Goal: Task Accomplishment & Management: Manage account settings

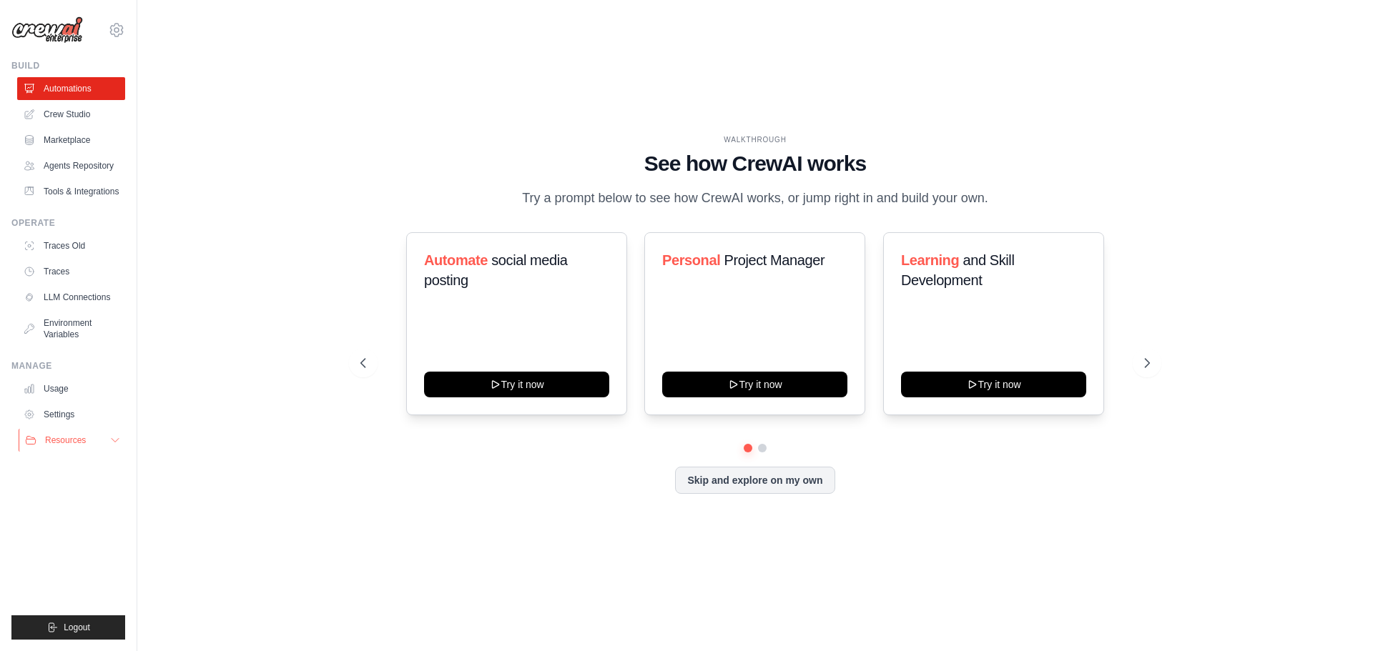
click at [114, 443] on icon at bounding box center [114, 440] width 11 height 11
click at [94, 444] on button "Resources" at bounding box center [73, 440] width 108 height 23
click at [60, 403] on ul "Usage Settings Resources Documentation Blog" at bounding box center [71, 415] width 108 height 74
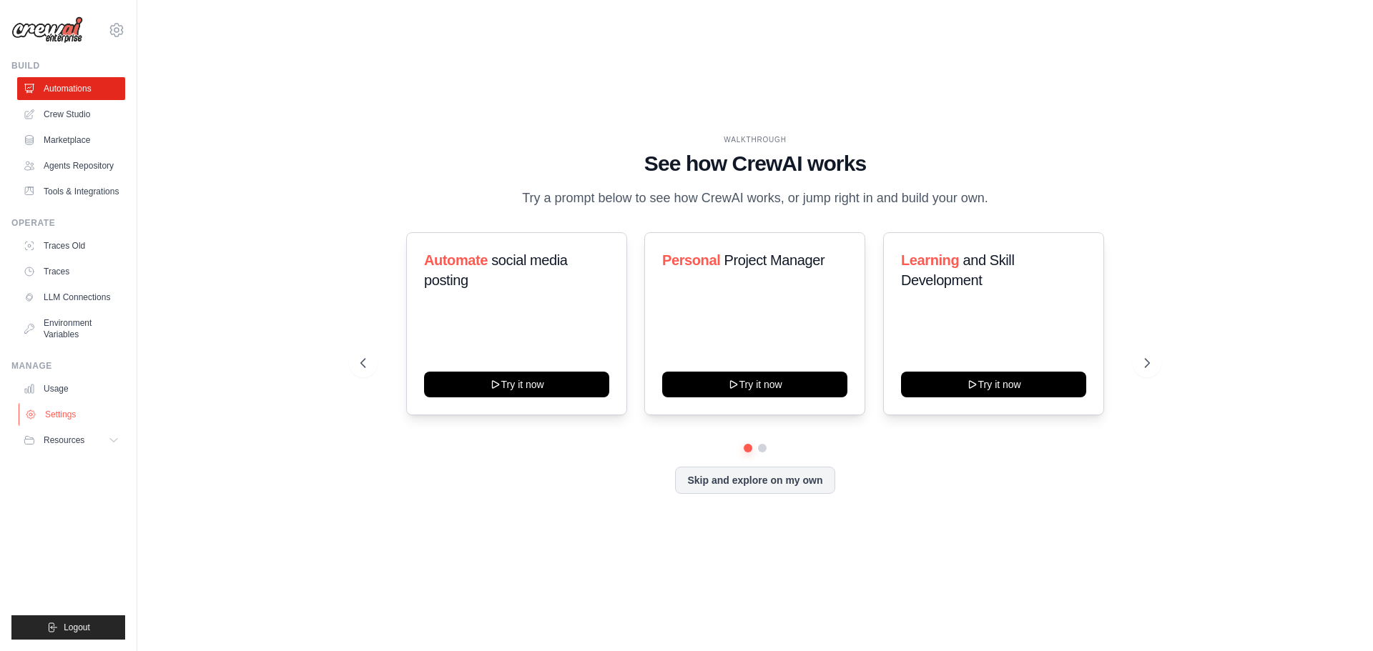
click at [59, 408] on link "Settings" at bounding box center [73, 414] width 108 height 23
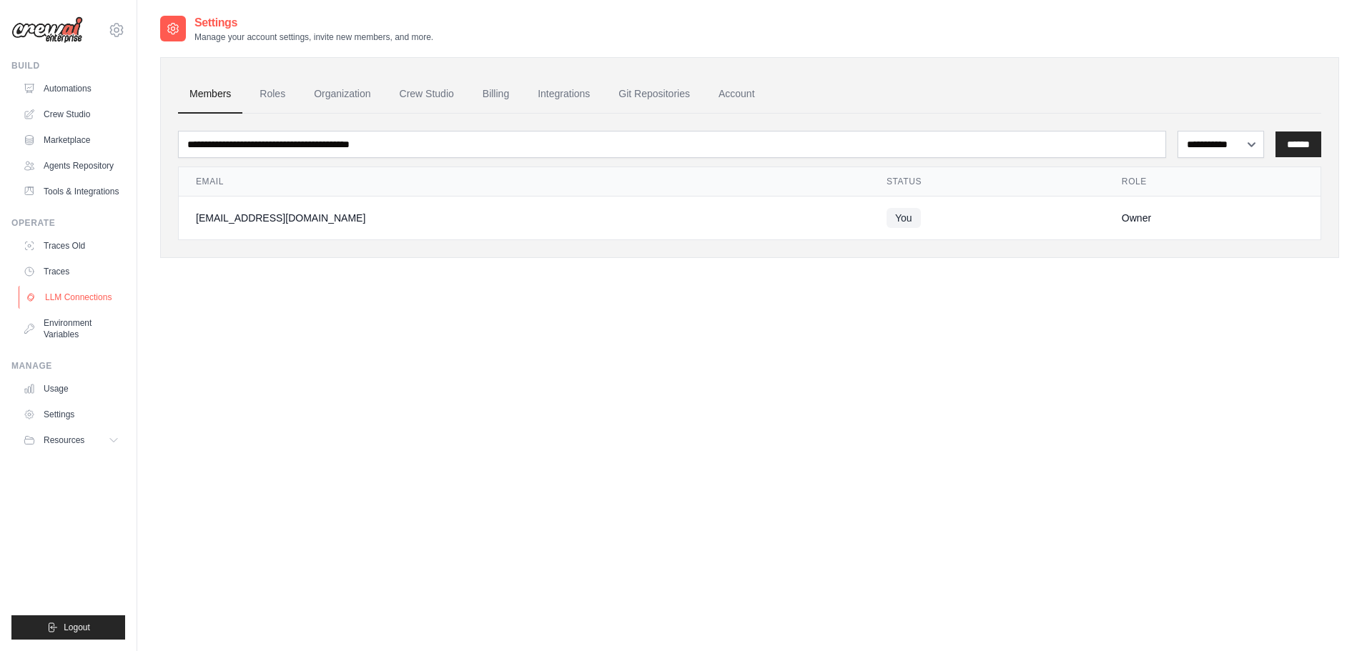
click at [80, 297] on link "LLM Connections" at bounding box center [73, 297] width 108 height 23
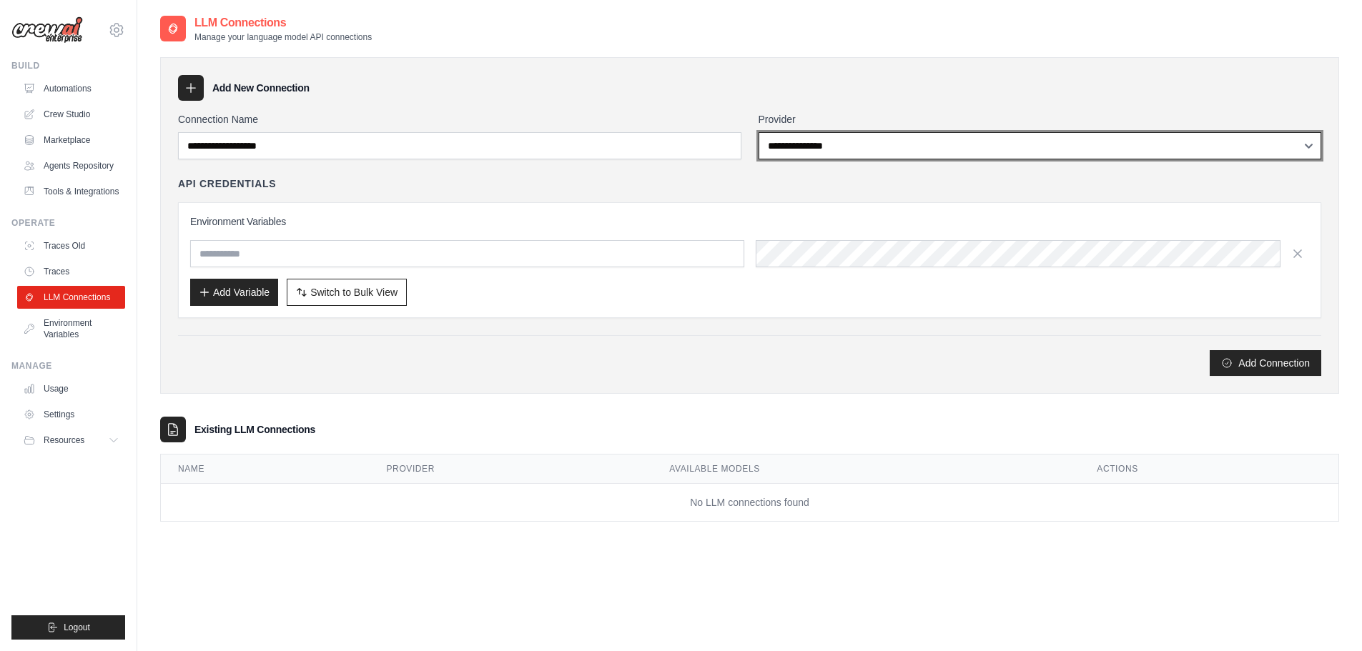
click at [774, 152] on select "**********" at bounding box center [1040, 145] width 563 height 27
click at [873, 147] on select "**********" at bounding box center [1040, 145] width 563 height 27
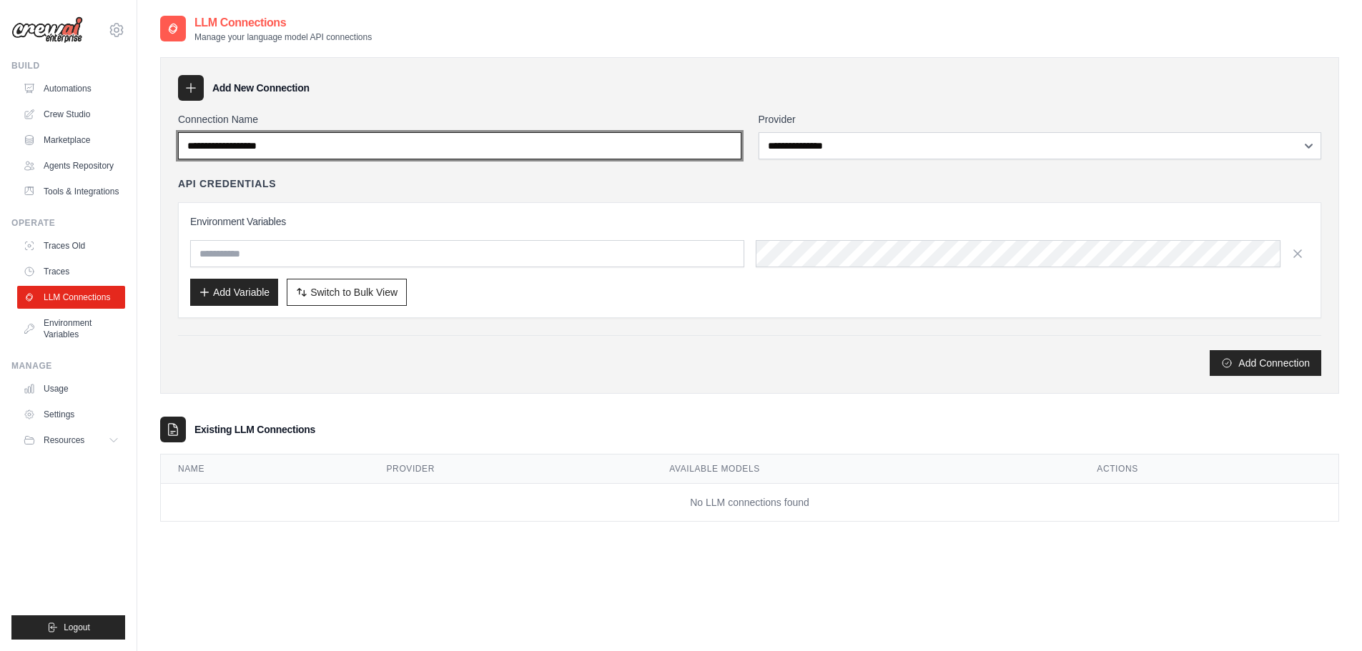
click at [493, 154] on input "Connection Name" at bounding box center [459, 145] width 563 height 27
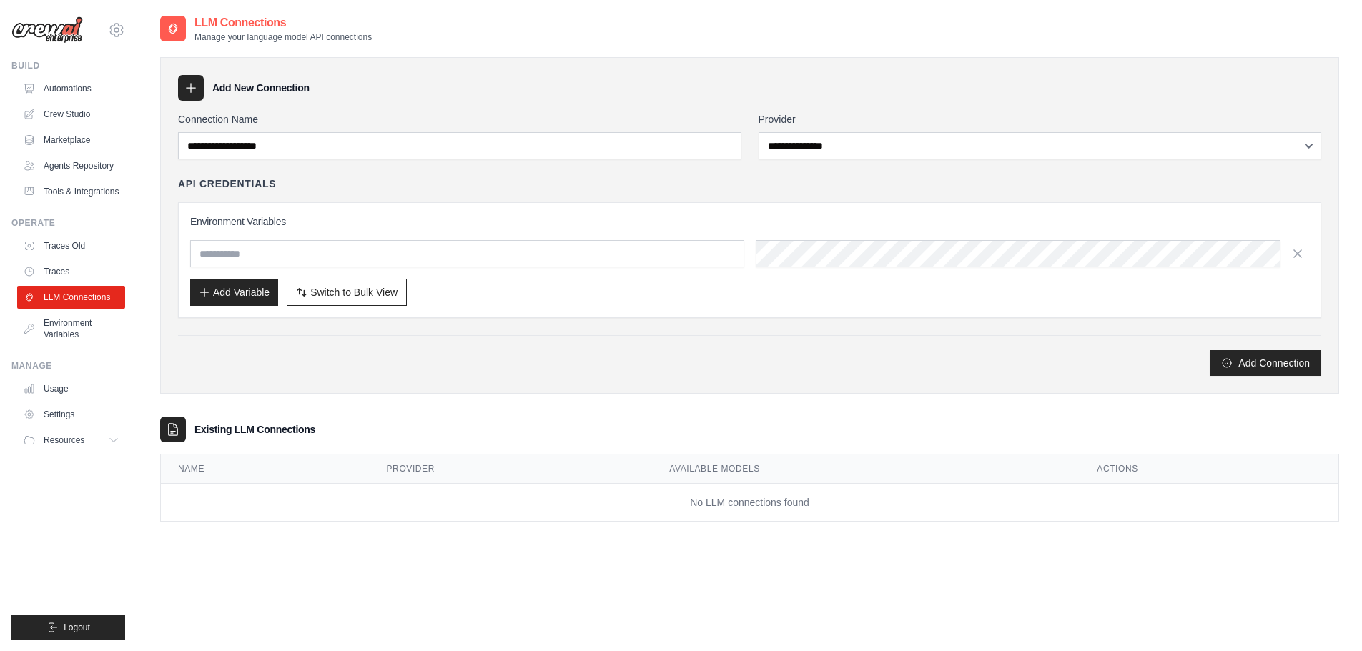
click at [435, 104] on div "**********" at bounding box center [749, 225] width 1179 height 337
click at [97, 196] on link "Tools & Integrations" at bounding box center [73, 191] width 108 height 23
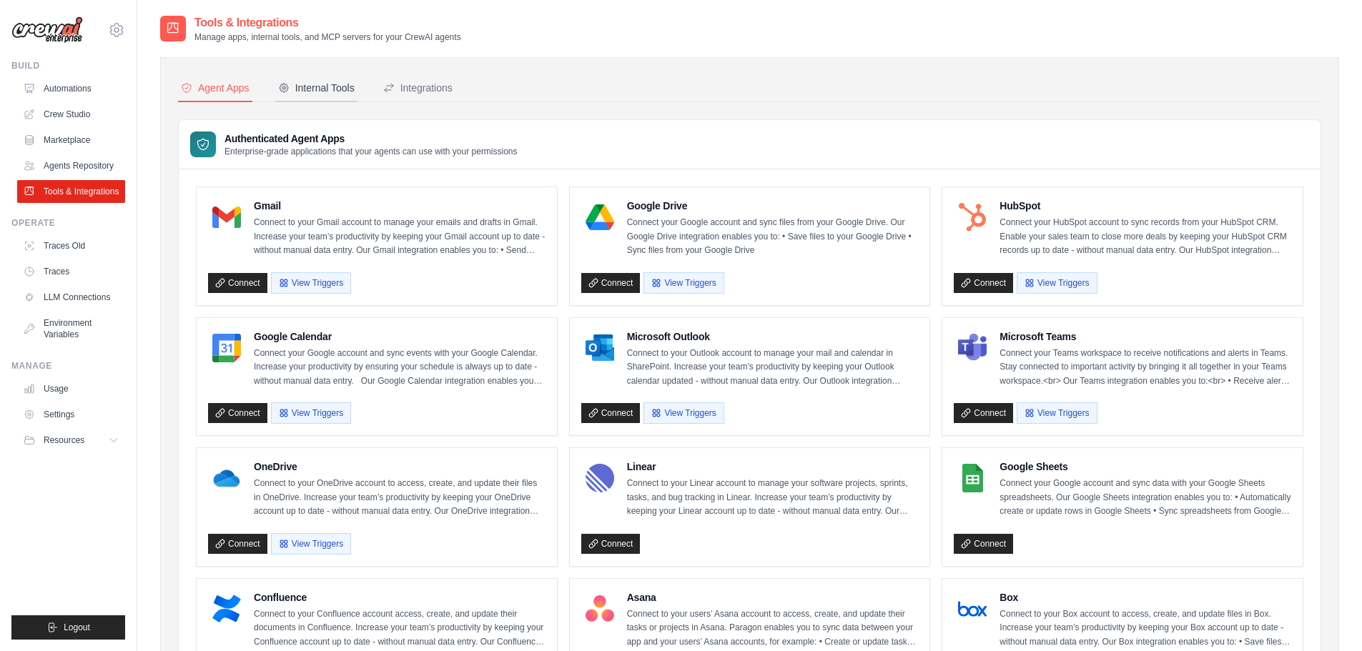
click at [340, 89] on div "Internal Tools" at bounding box center [316, 88] width 77 height 14
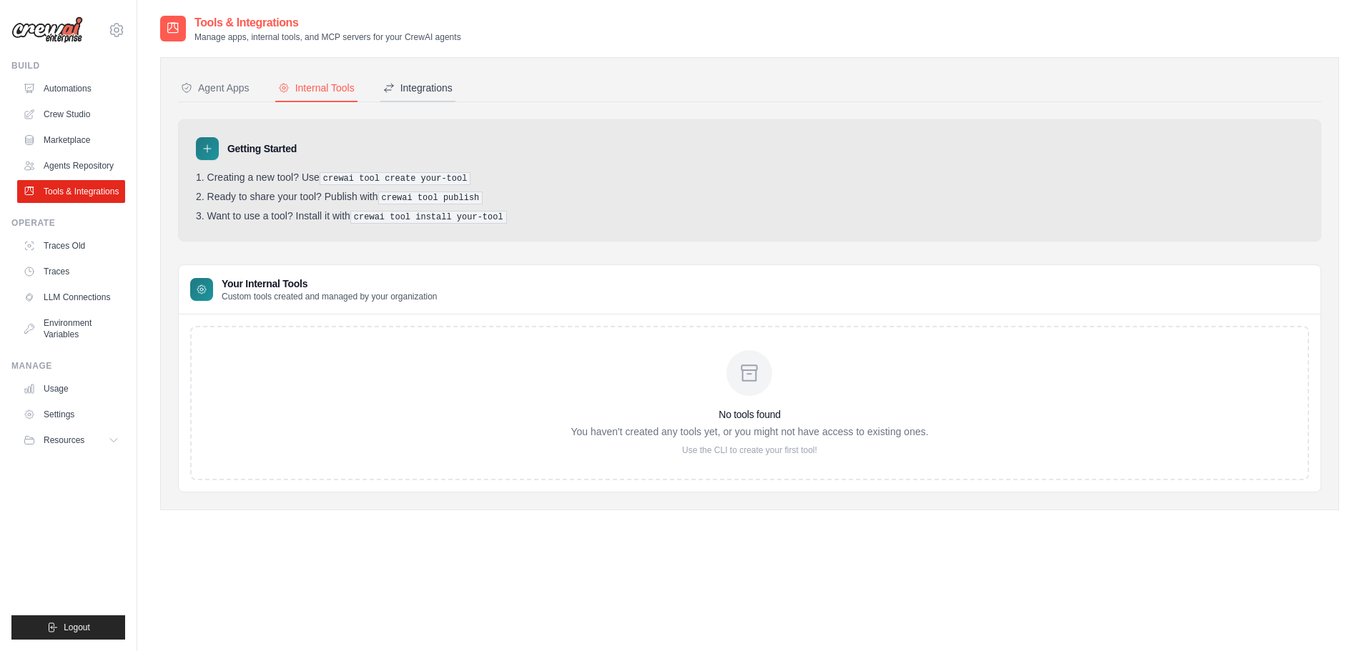
click at [401, 90] on div "Integrations" at bounding box center [417, 88] width 69 height 14
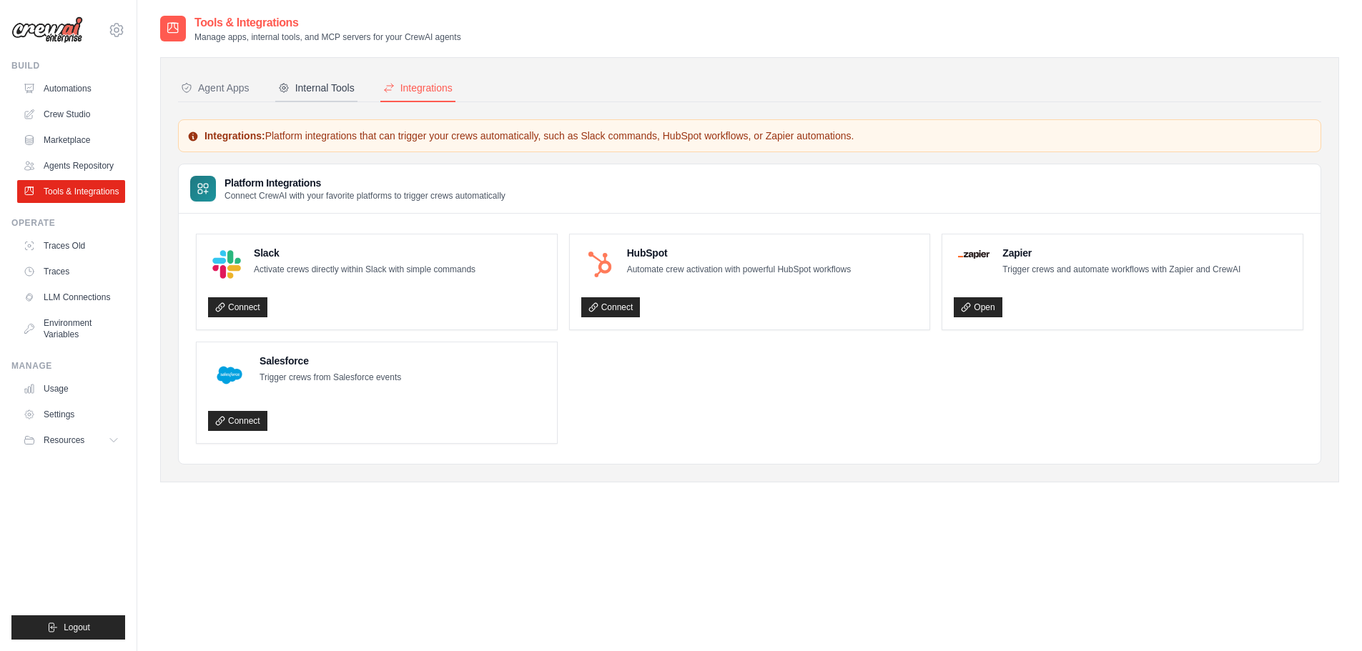
click at [356, 92] on button "Internal Tools" at bounding box center [316, 88] width 82 height 27
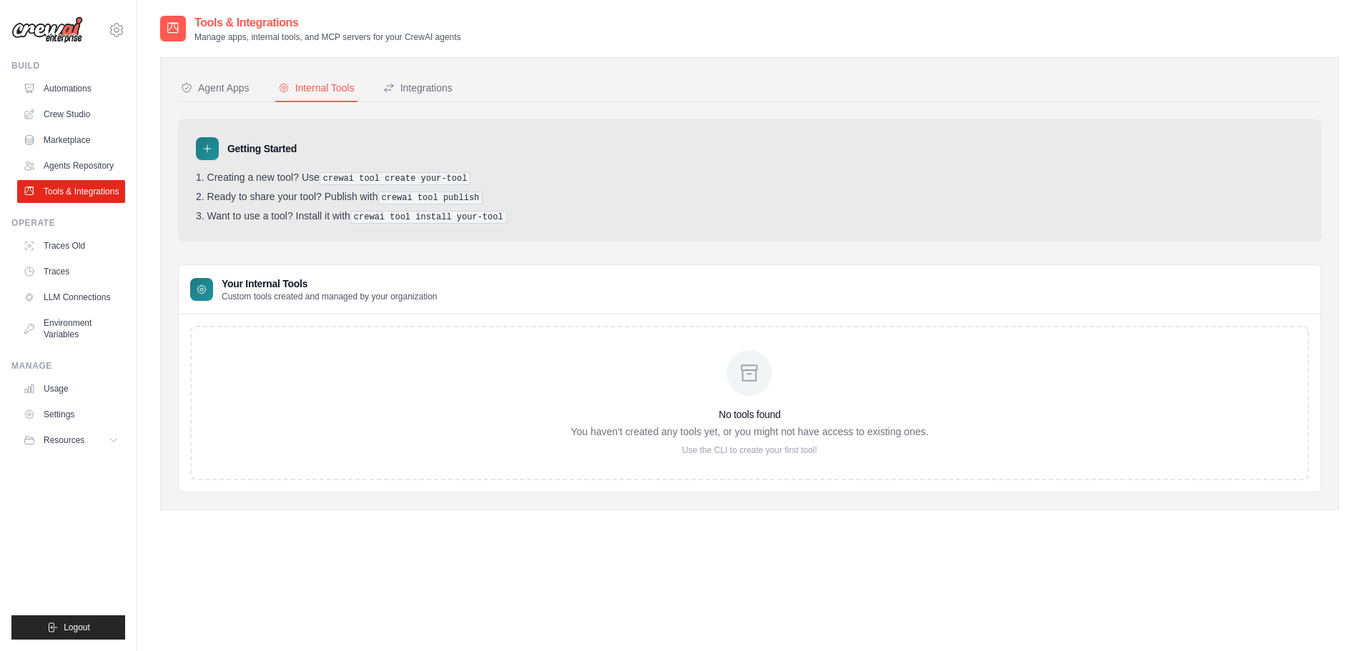
click at [202, 85] on div "Agent Apps" at bounding box center [215, 88] width 69 height 14
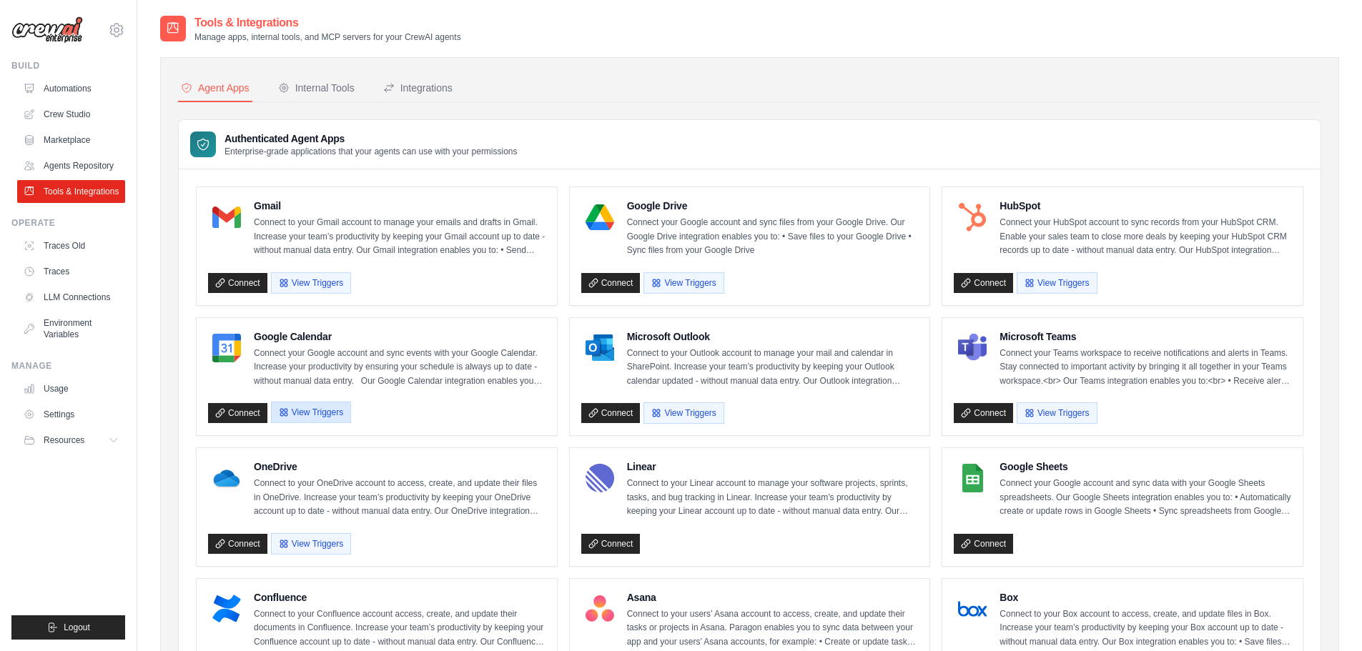
click at [302, 411] on button "View Triggers" at bounding box center [311, 412] width 80 height 21
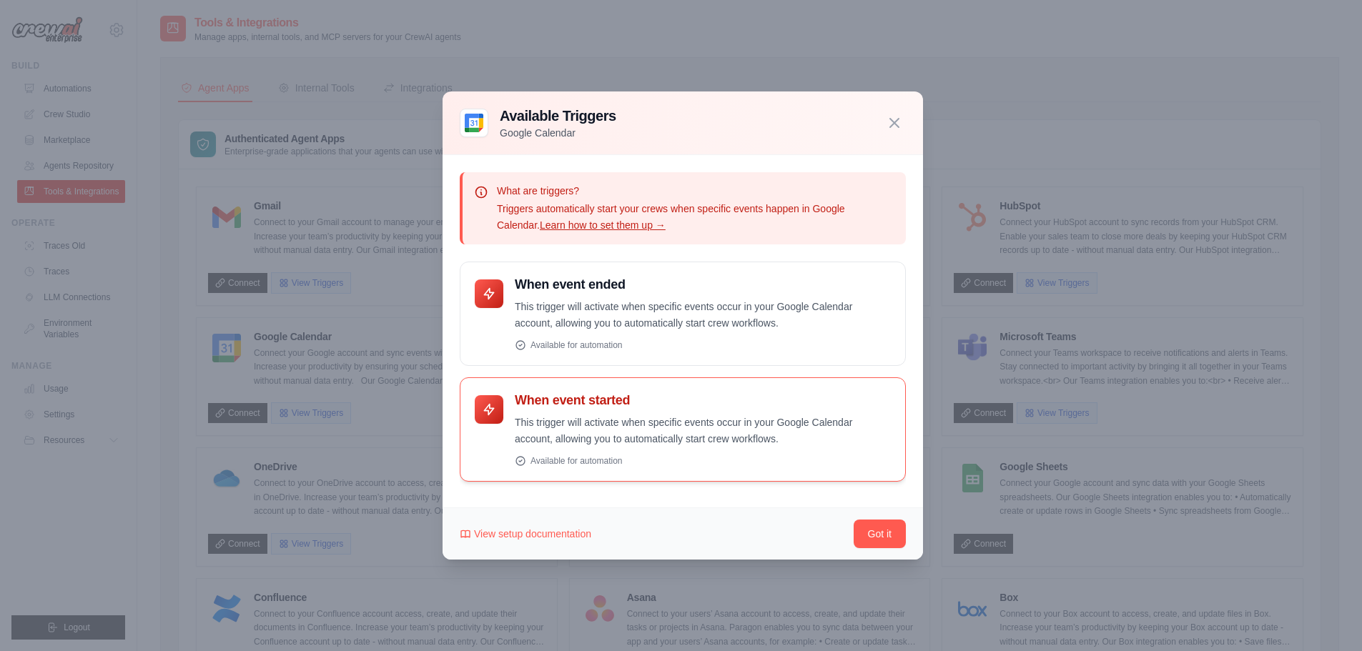
click at [488, 422] on div at bounding box center [489, 409] width 29 height 29
click at [867, 526] on button "Got it" at bounding box center [880, 533] width 52 height 29
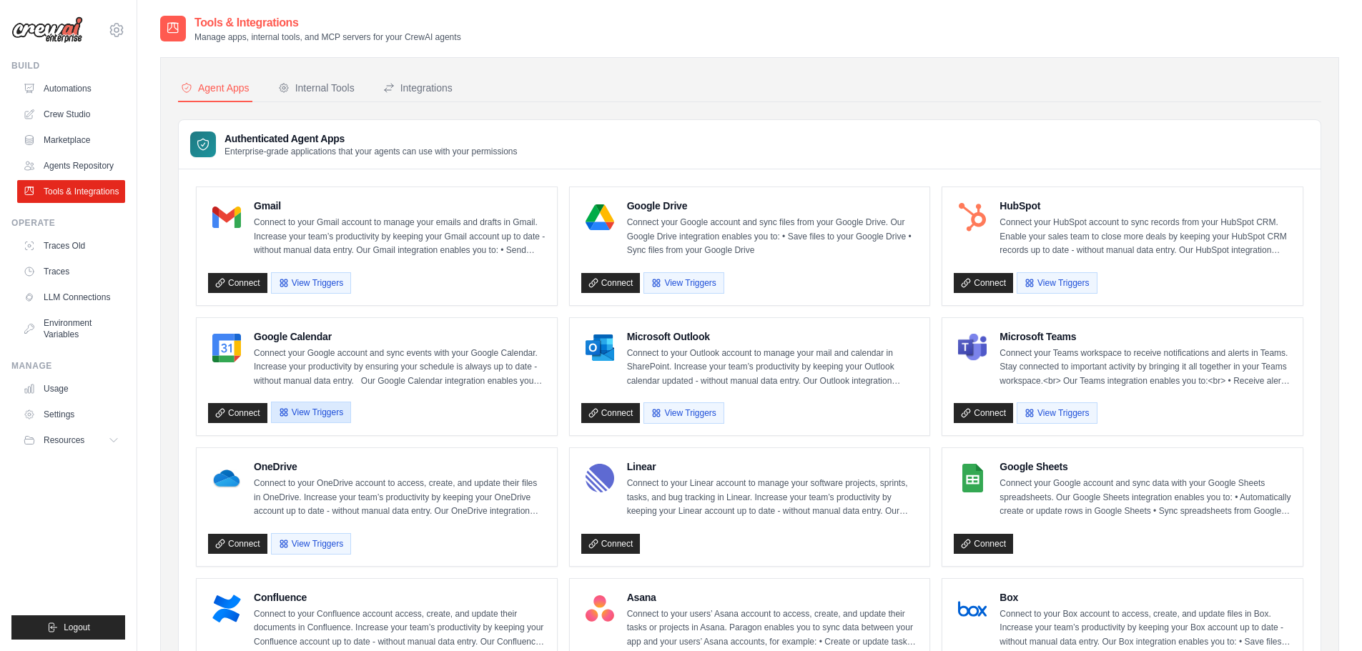
click at [299, 415] on button "View Triggers" at bounding box center [311, 412] width 80 height 21
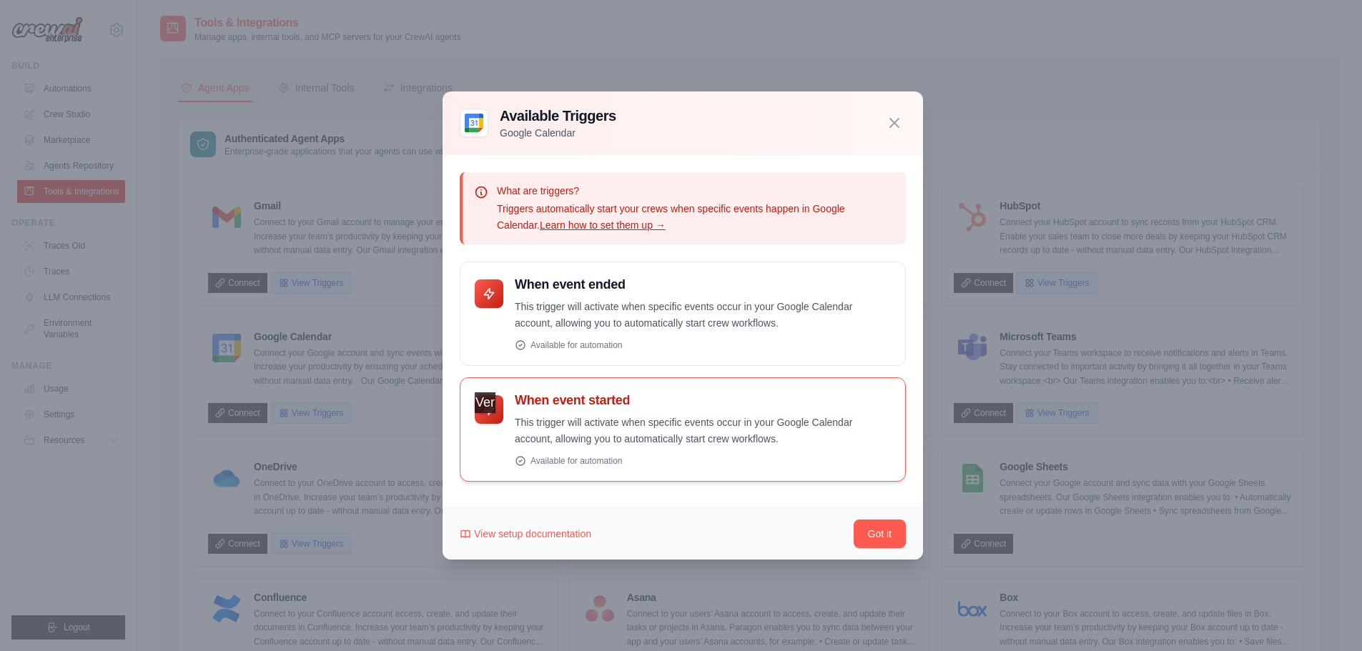
click at [492, 413] on icon at bounding box center [489, 410] width 14 height 14
drag, startPoint x: 521, startPoint y: 459, endPoint x: 604, endPoint y: 460, distance: 82.2
click at [523, 459] on icon at bounding box center [520, 460] width 11 height 11
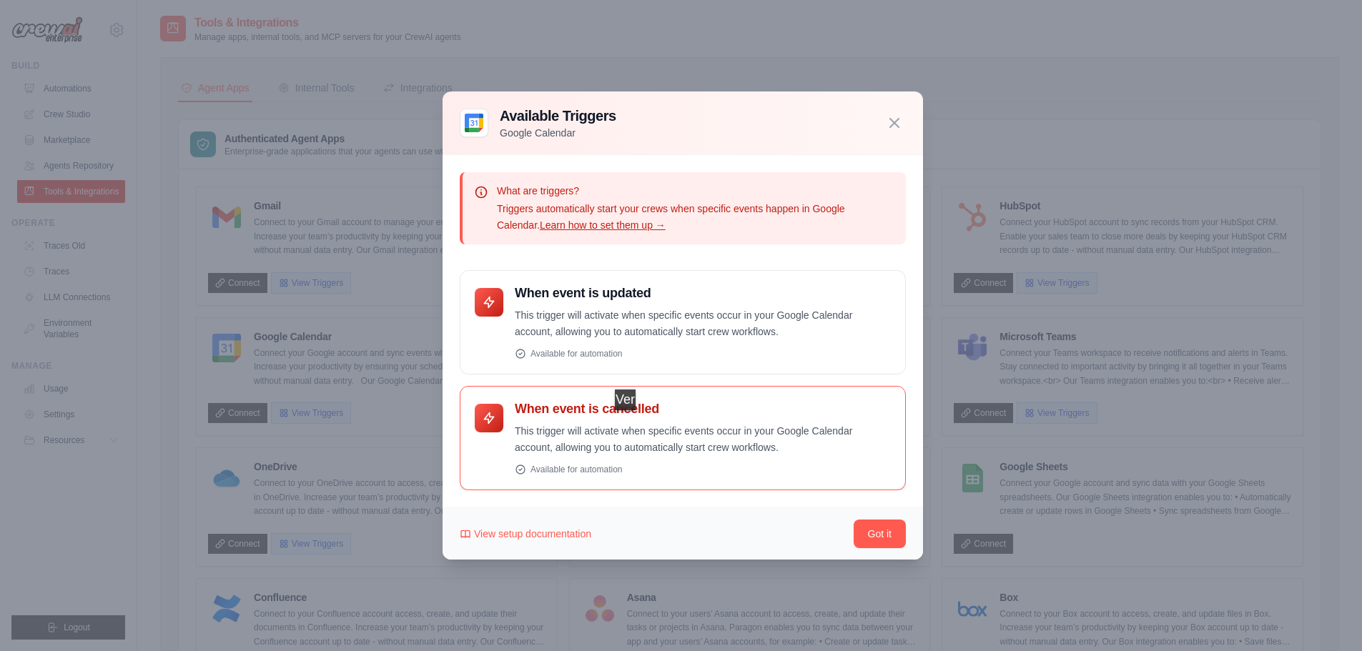
click at [631, 410] on h4 "When event is cancelled" at bounding box center [703, 409] width 376 height 16
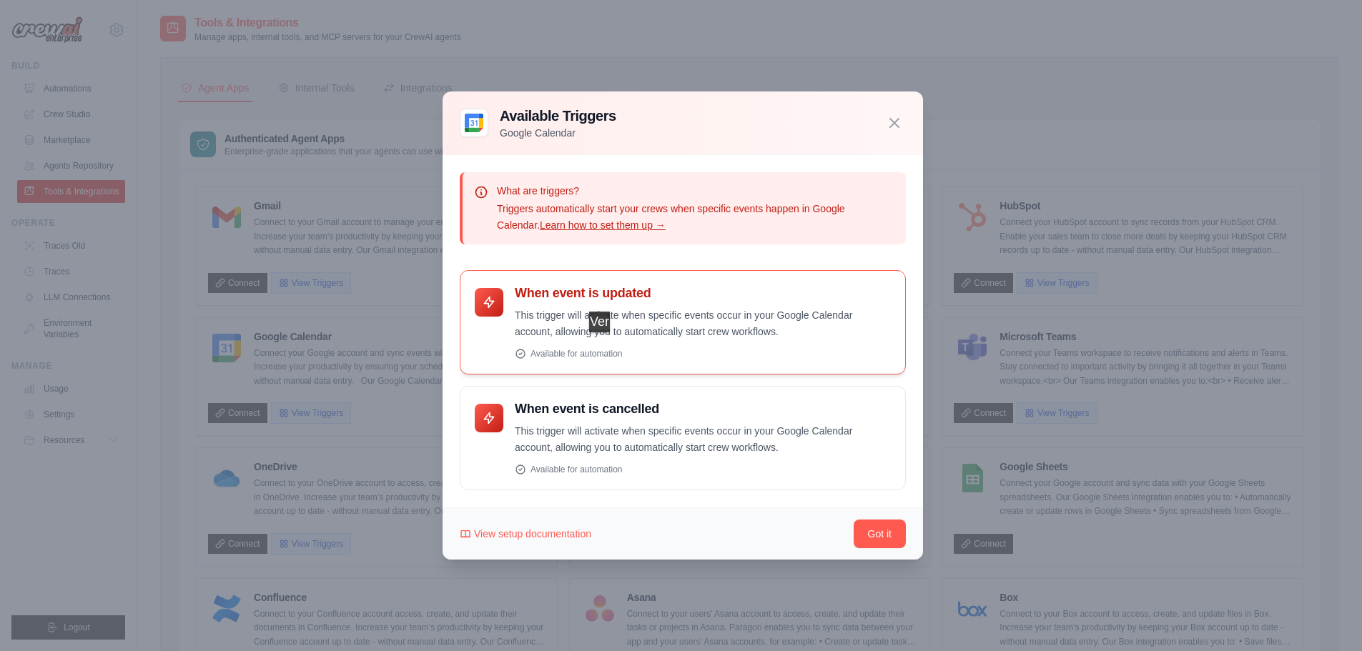
click at [589, 315] on p "This trigger will activate when specific events occur in your Google Calendar a…" at bounding box center [703, 323] width 376 height 33
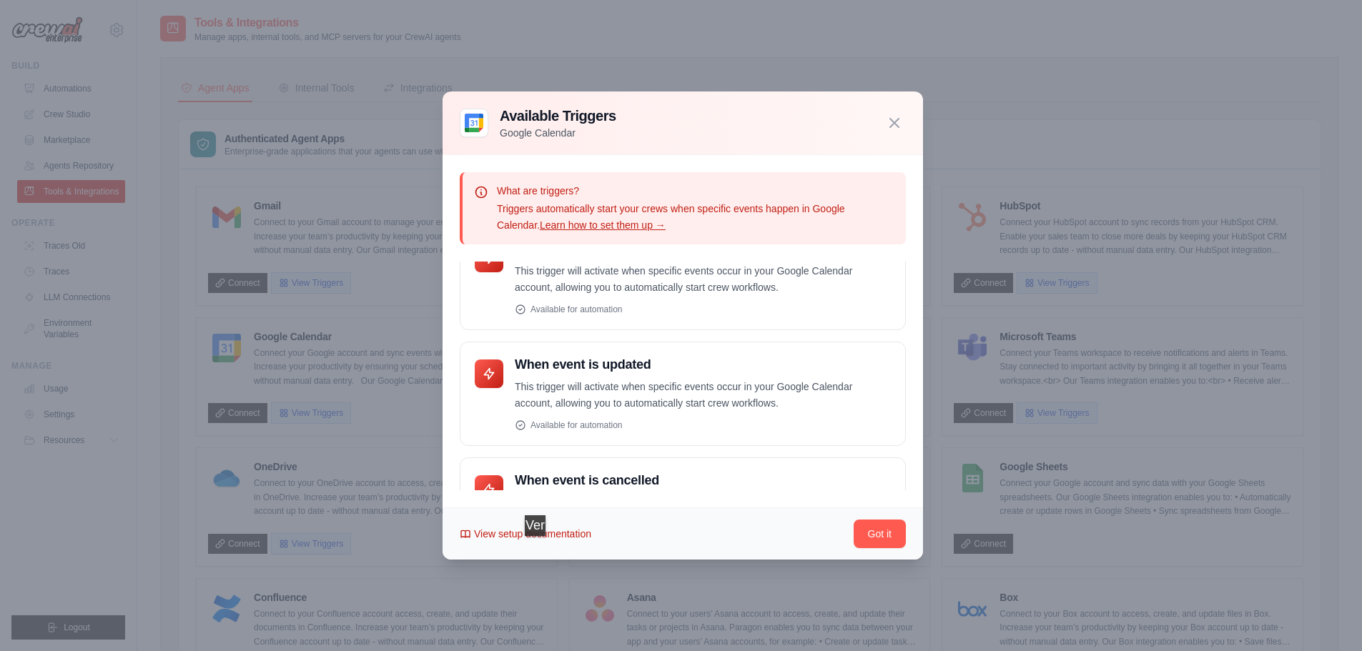
click at [540, 536] on span "View setup documentation" at bounding box center [532, 534] width 117 height 14
click at [368, 226] on div at bounding box center [681, 325] width 1362 height 651
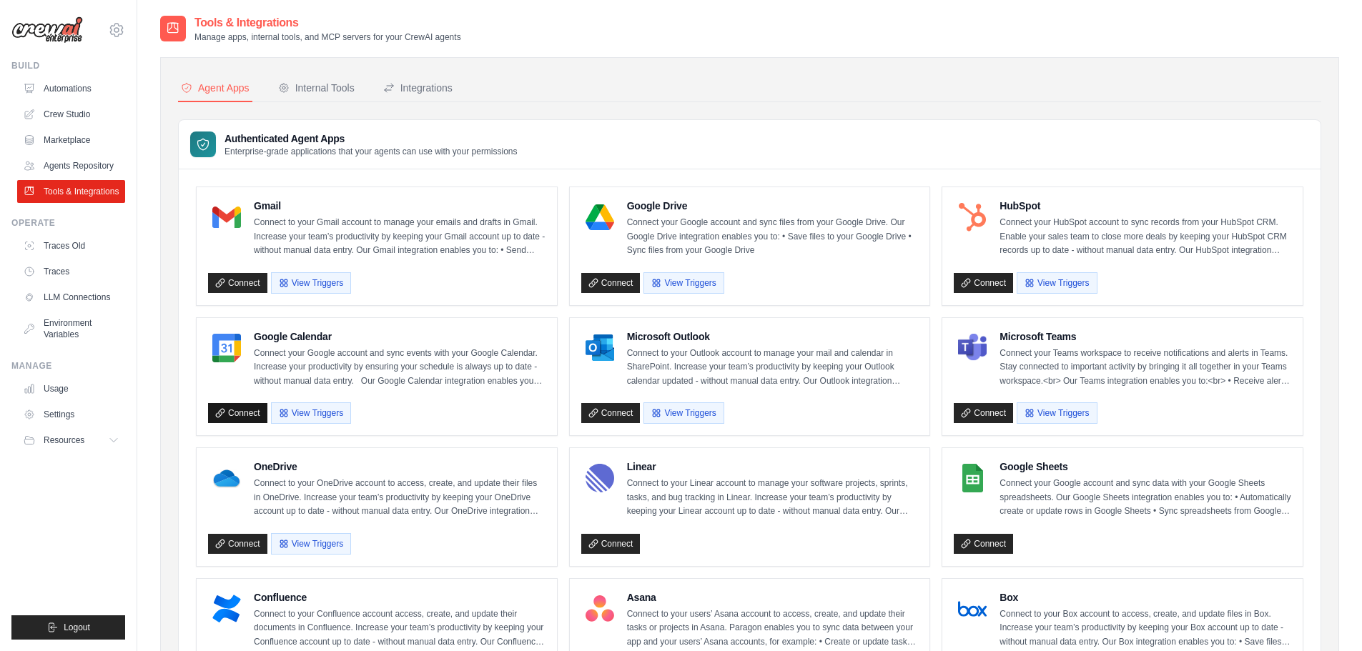
click at [252, 412] on link "Connect" at bounding box center [237, 413] width 59 height 20
click at [313, 408] on button "View Triggers" at bounding box center [311, 412] width 80 height 21
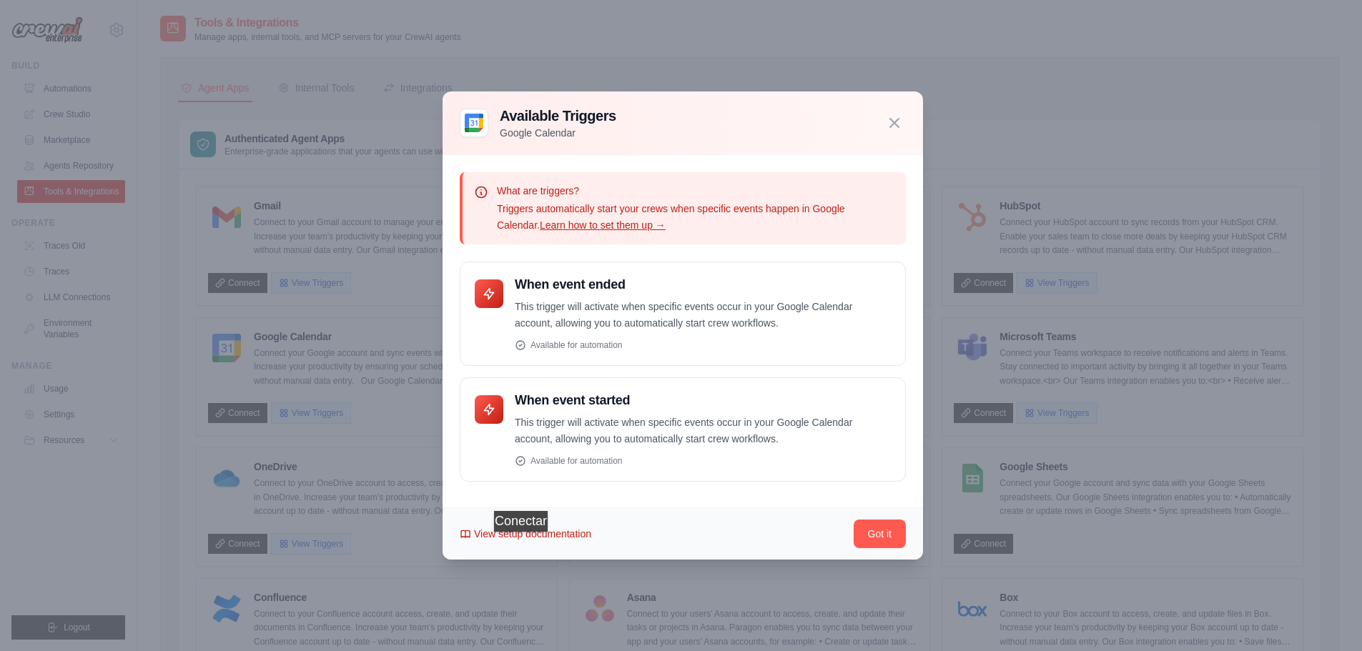
click at [527, 532] on span "View setup documentation" at bounding box center [532, 534] width 117 height 14
